Goal: Task Accomplishment & Management: Use online tool/utility

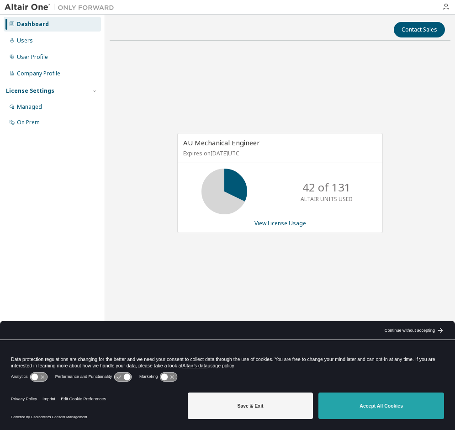
click at [390, 408] on button "Accept All Cookies" at bounding box center [381, 405] width 126 height 26
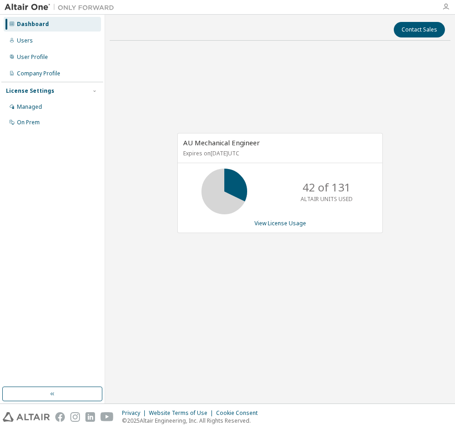
click at [444, 5] on icon "button" at bounding box center [445, 6] width 7 height 7
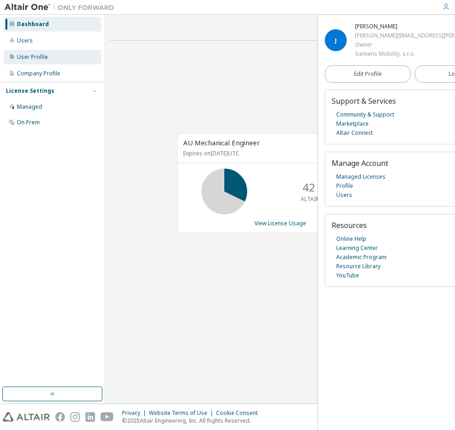
click at [36, 58] on div "User Profile" at bounding box center [32, 56] width 31 height 7
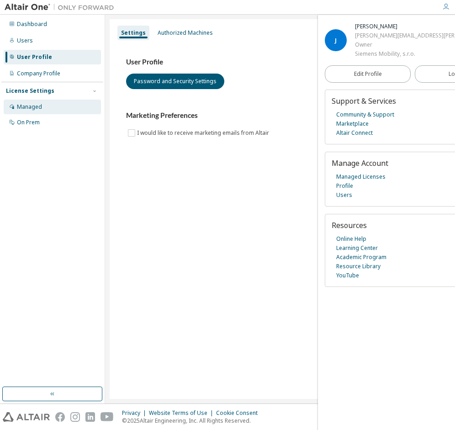
click at [29, 110] on div "Managed" at bounding box center [29, 106] width 25 height 7
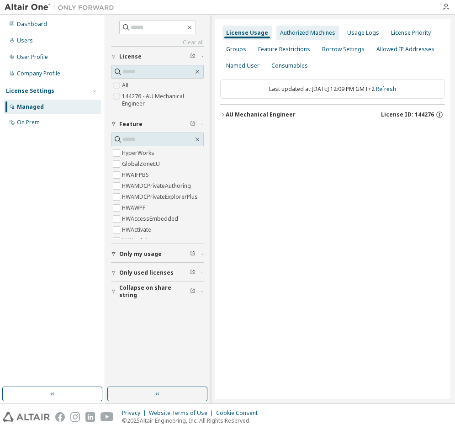
click at [304, 33] on div "Authorized Machines" at bounding box center [307, 32] width 55 height 7
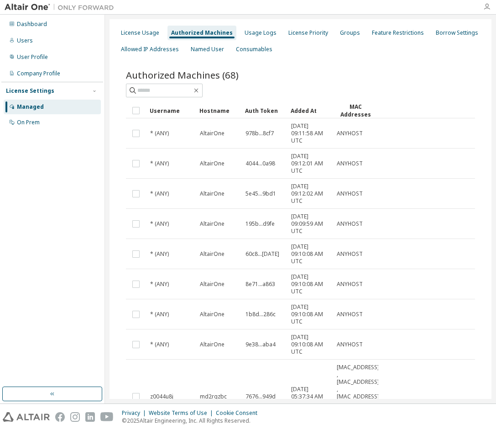
click at [454, 6] on icon "button" at bounding box center [487, 6] width 7 height 7
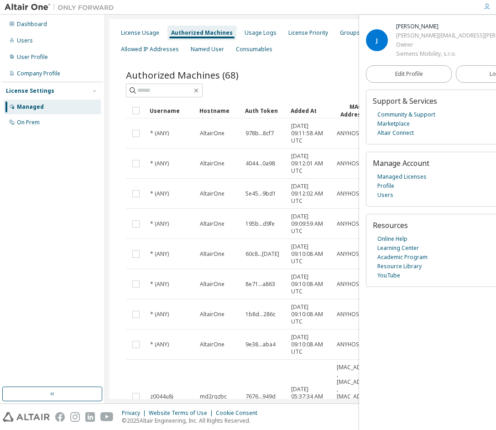
click at [189, 33] on div "Authorized Machines" at bounding box center [202, 32] width 62 height 7
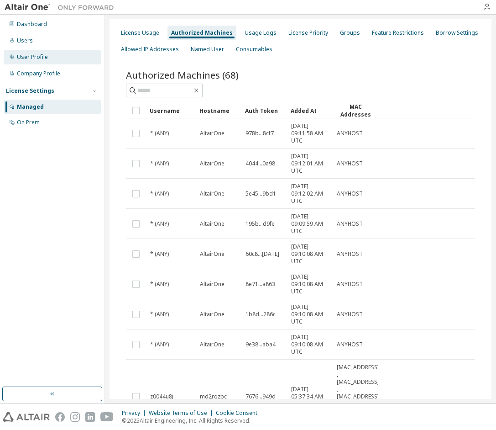
click at [34, 55] on div "User Profile" at bounding box center [32, 56] width 31 height 7
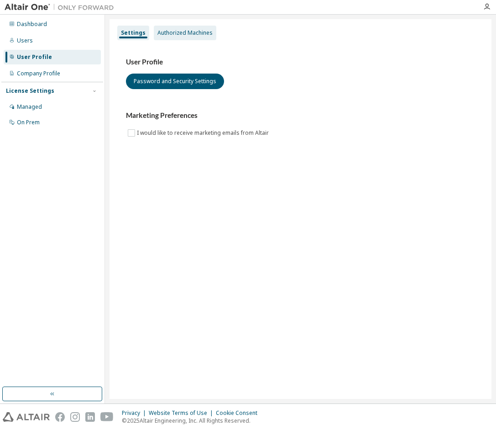
click at [169, 32] on div "Authorized Machines" at bounding box center [185, 32] width 55 height 7
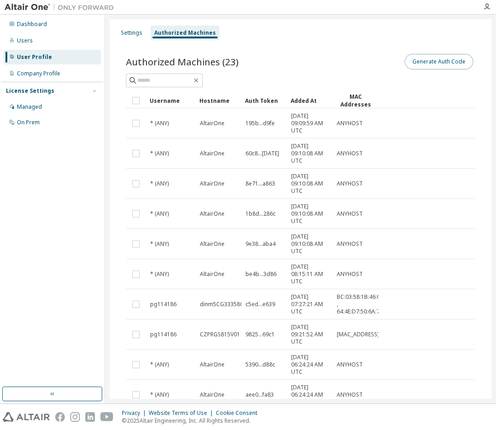
click at [439, 63] on button "Generate Auth Code" at bounding box center [439, 62] width 68 height 16
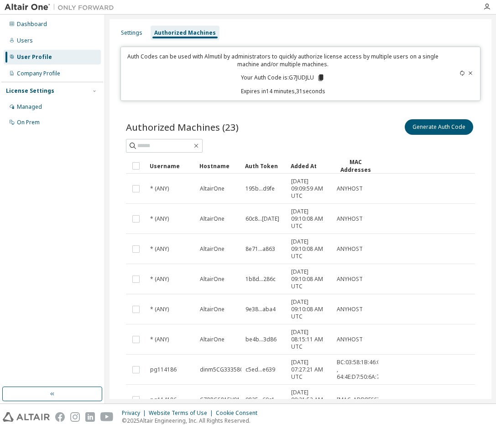
click at [407, 81] on div "Auth Codes can be used with Almutil by administrators to quickly authorize lice…" at bounding box center [282, 74] width 313 height 42
drag, startPoint x: 288, startPoint y: 78, endPoint x: 311, endPoint y: 77, distance: 23.3
click at [311, 77] on p "Your Auth Code is: G7JUDJLU" at bounding box center [283, 78] width 84 height 8
copy p "G7JUDJLU"
